Goal: Navigation & Orientation: Find specific page/section

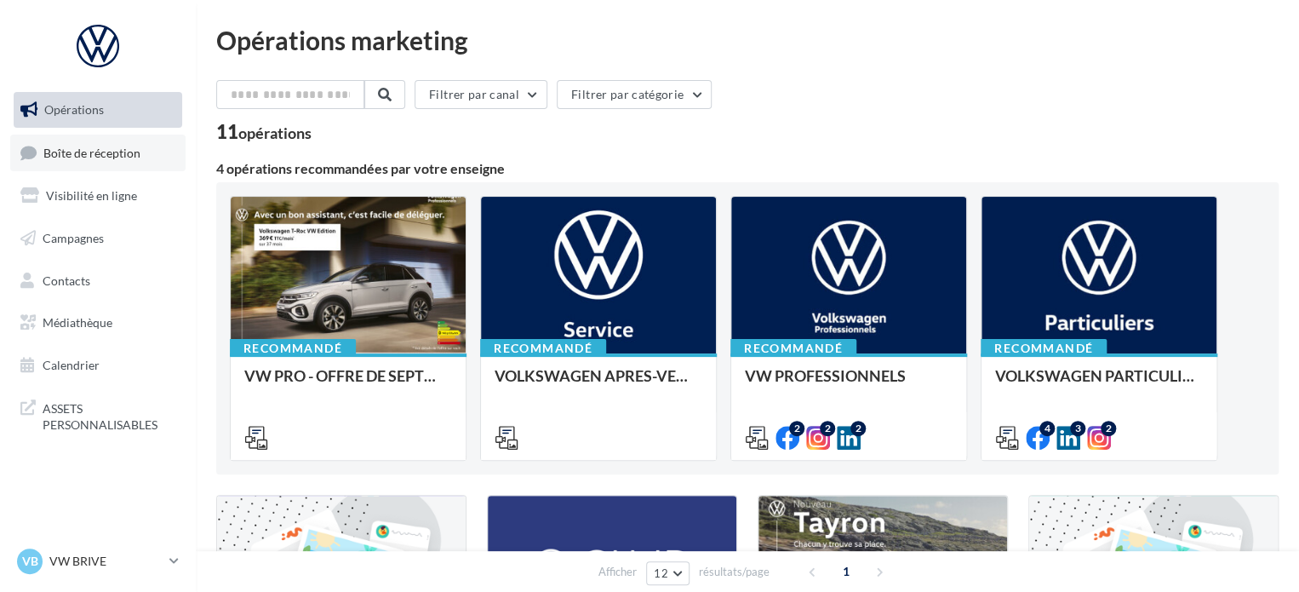
click at [98, 146] on span "Boîte de réception" at bounding box center [91, 152] width 97 height 14
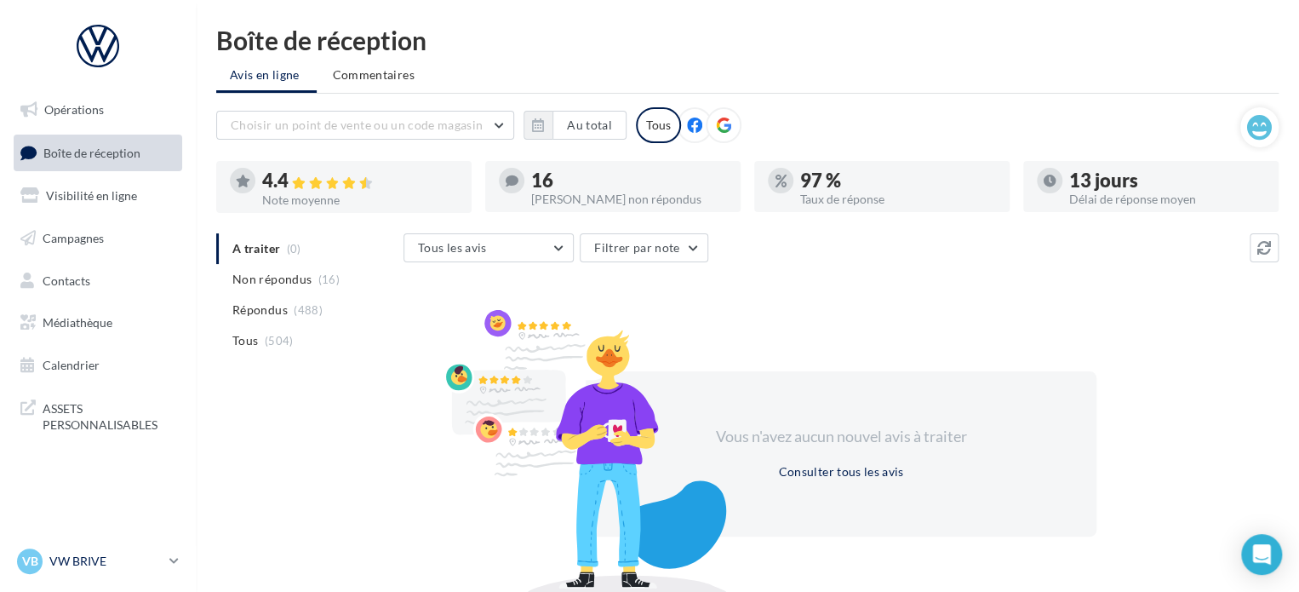
click at [157, 558] on p "VW BRIVE" at bounding box center [105, 560] width 113 height 17
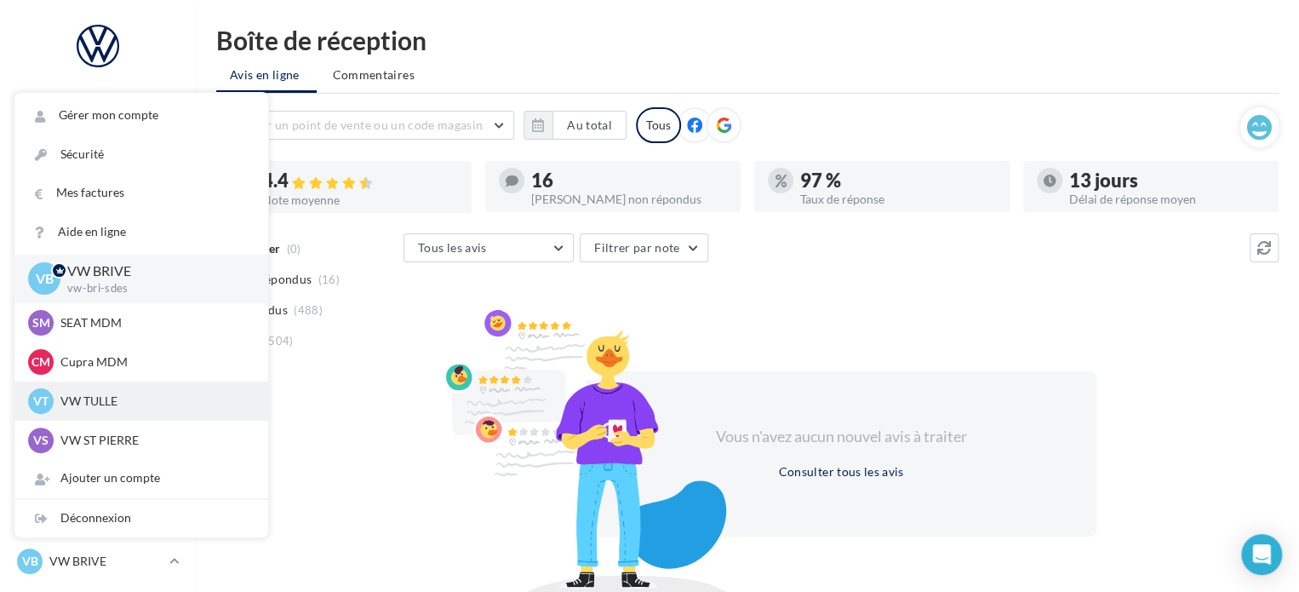
click at [121, 406] on p "VW TULLE" at bounding box center [153, 400] width 187 height 17
